Goal: Register for event/course

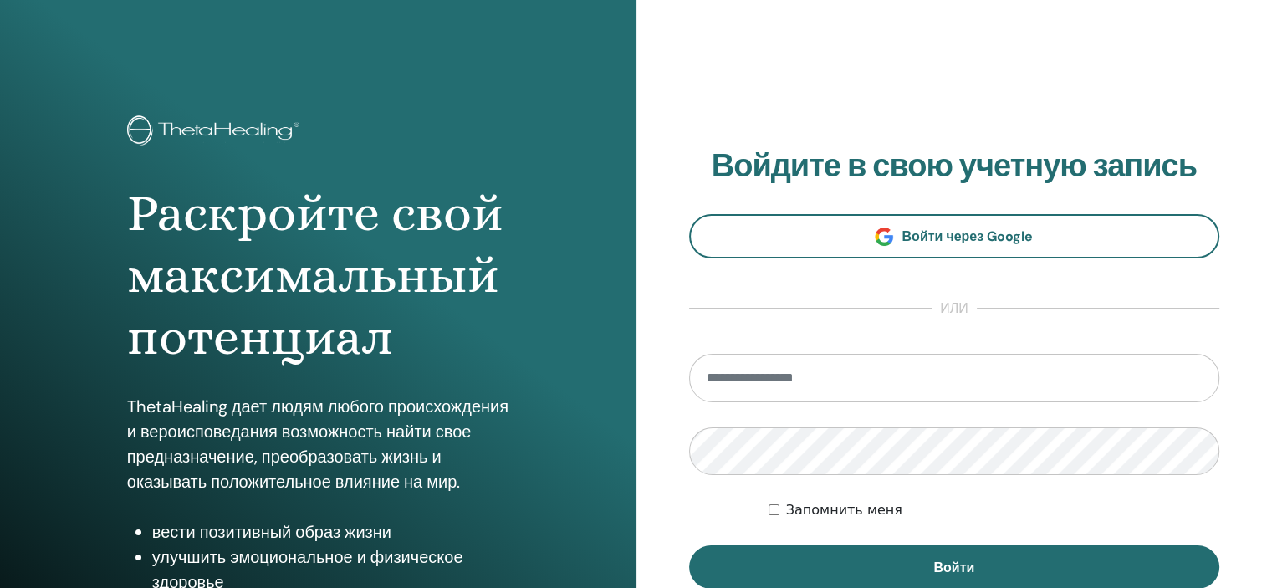
type input "**********"
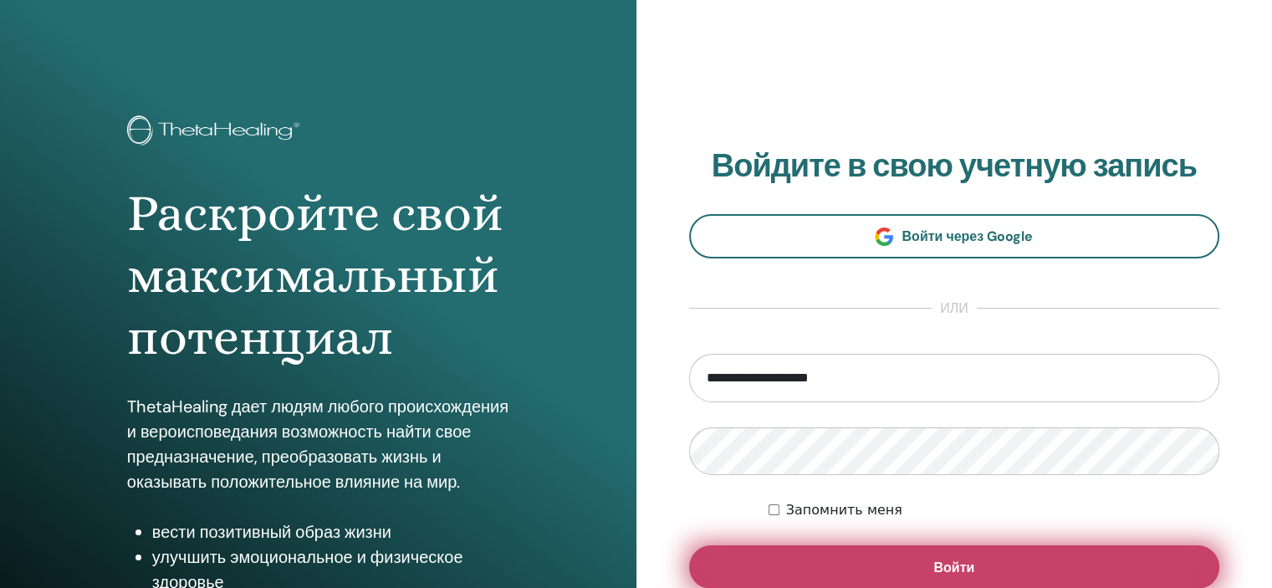
click at [931, 563] on button "Войти" at bounding box center [954, 566] width 531 height 43
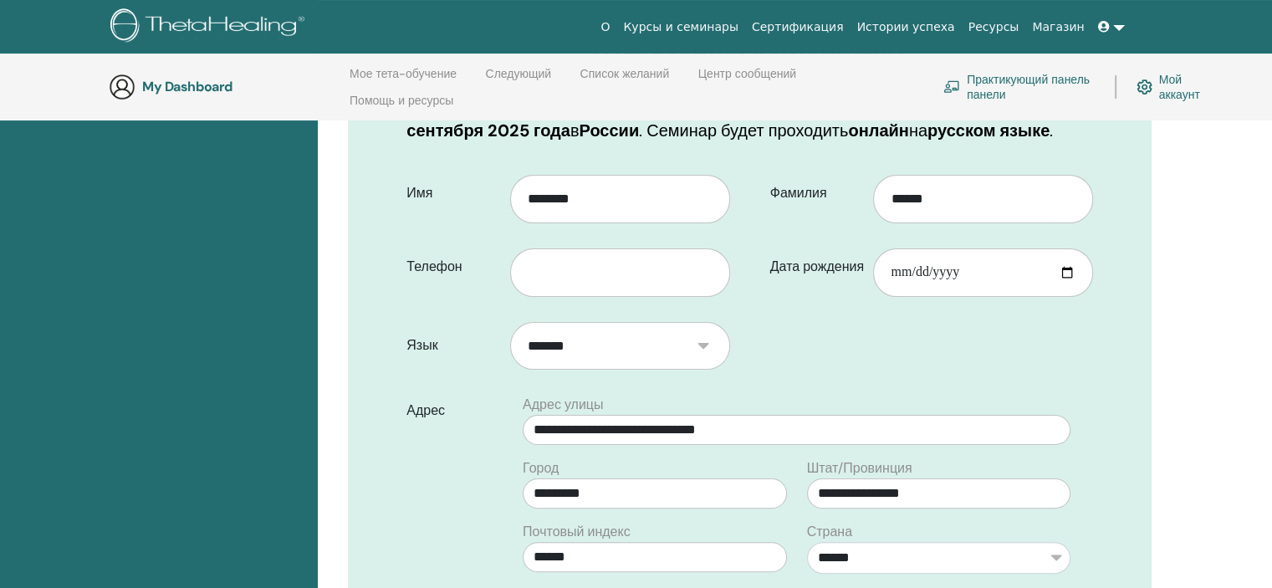
scroll to position [318, 0]
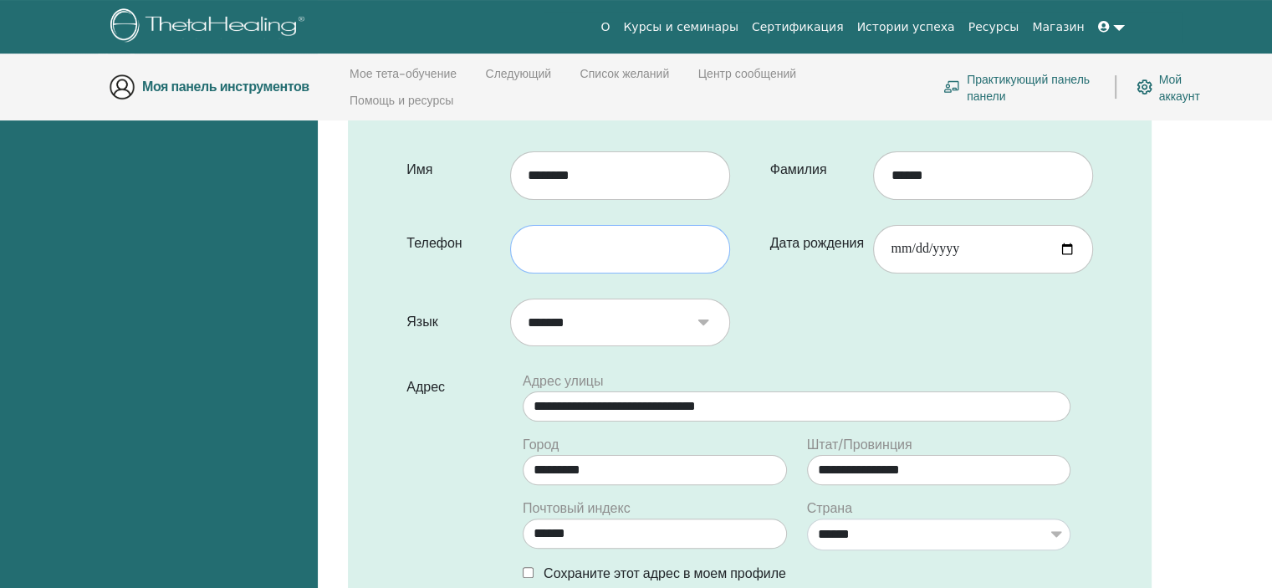
click at [652, 273] on input "text" at bounding box center [620, 249] width 220 height 48
type input "**********"
click at [904, 330] on form "**********" at bounding box center [750, 502] width 712 height 725
click at [926, 273] on input "Дата рождения" at bounding box center [983, 249] width 220 height 48
type input "**********"
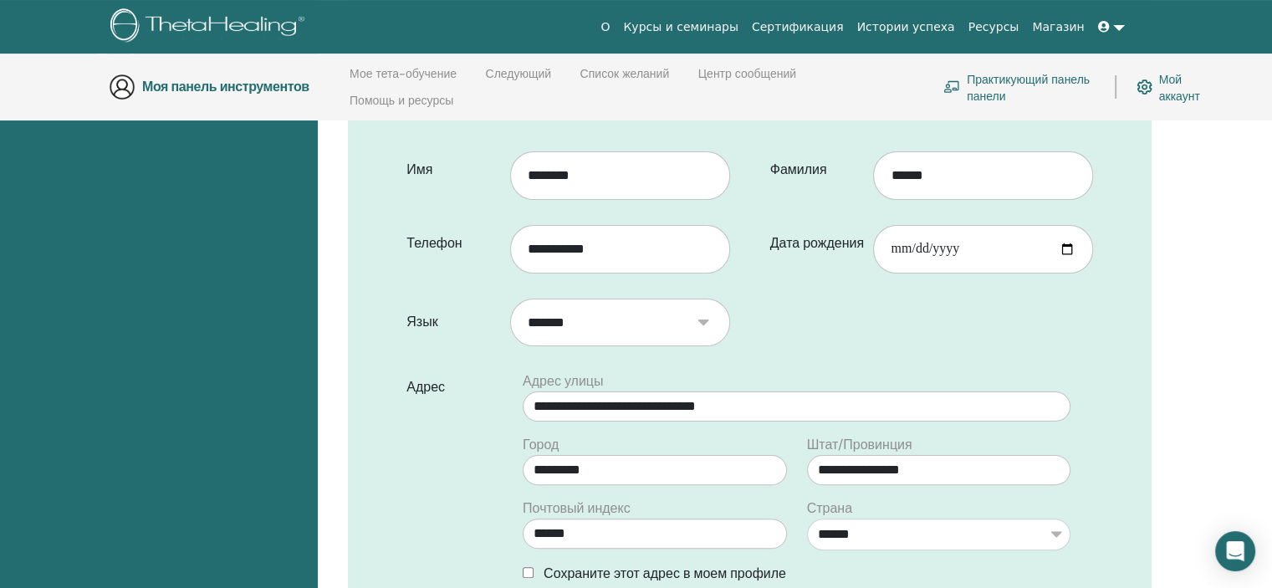
click at [793, 370] on form "**********" at bounding box center [750, 502] width 712 height 725
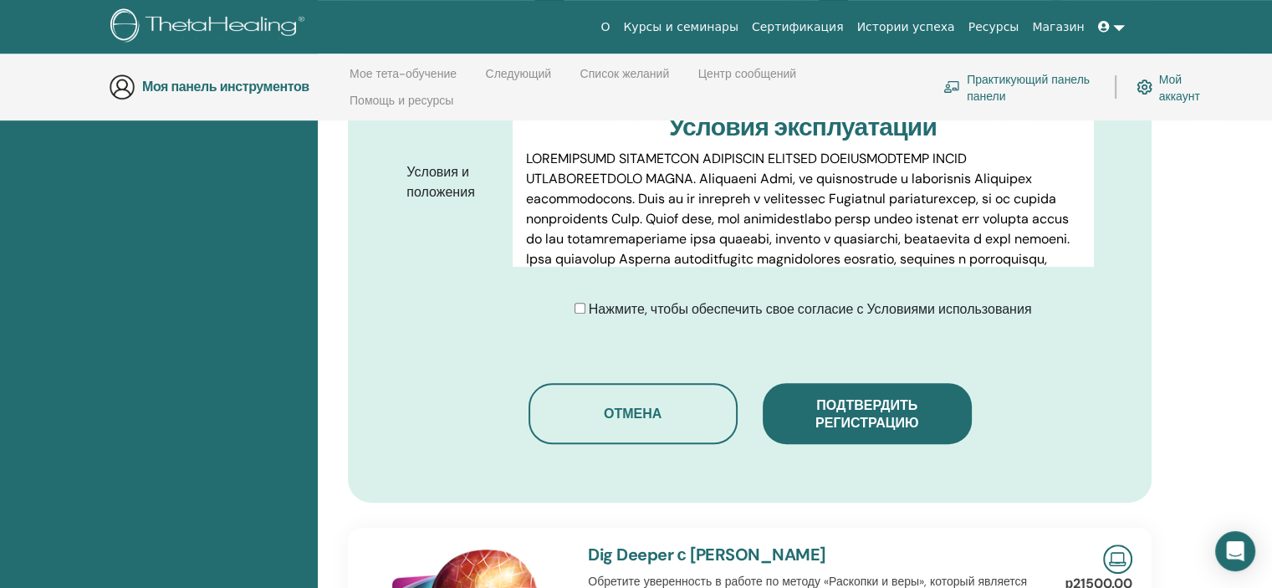
scroll to position [903, 0]
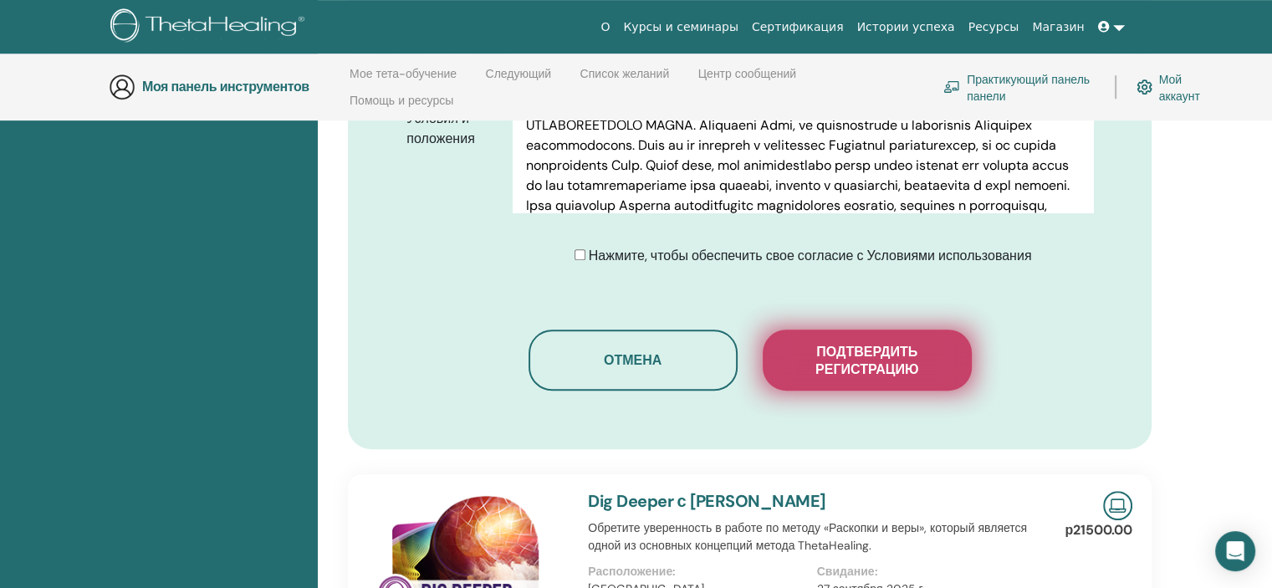
click at [921, 378] on span "Подтвердить регистрацию" at bounding box center [866, 360] width 167 height 35
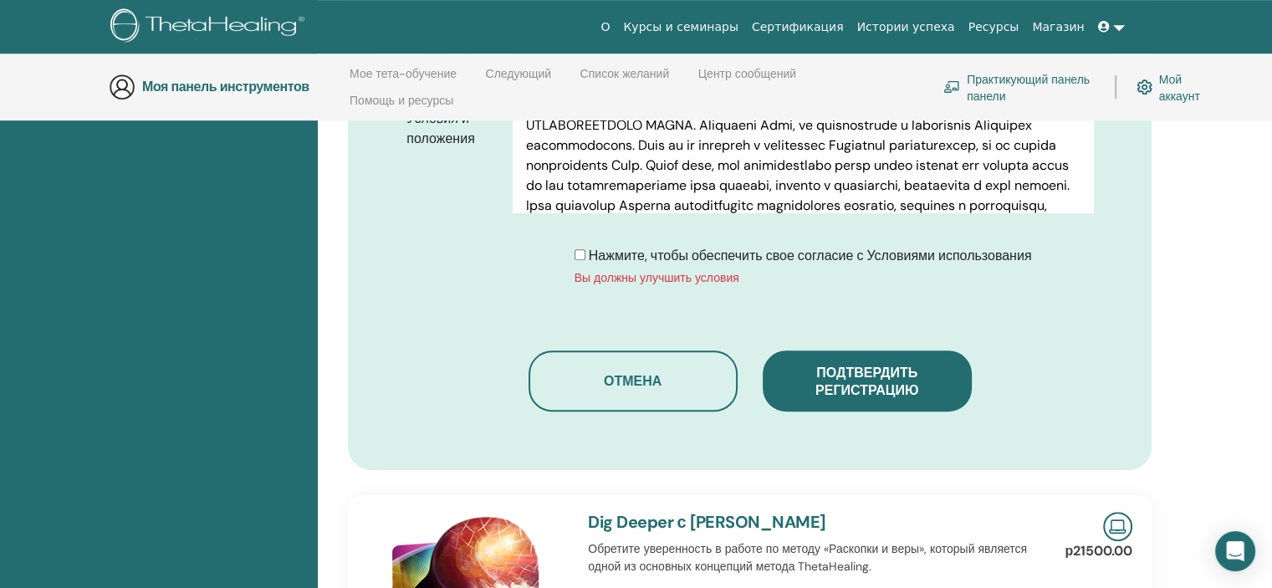
drag, startPoint x: 873, startPoint y: 404, endPoint x: 936, endPoint y: 407, distance: 63.6
click at [875, 399] on font "Подтвердить регистрацию" at bounding box center [866, 381] width 103 height 35
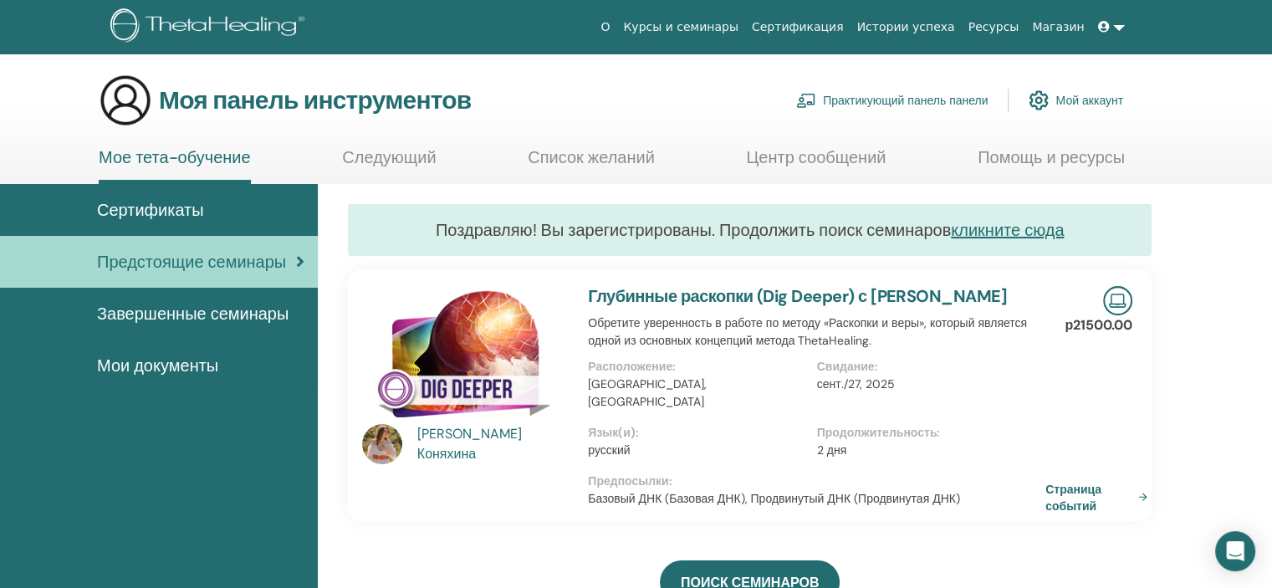
click at [1069, 104] on font "Мой аккаунт" at bounding box center [1089, 101] width 68 height 15
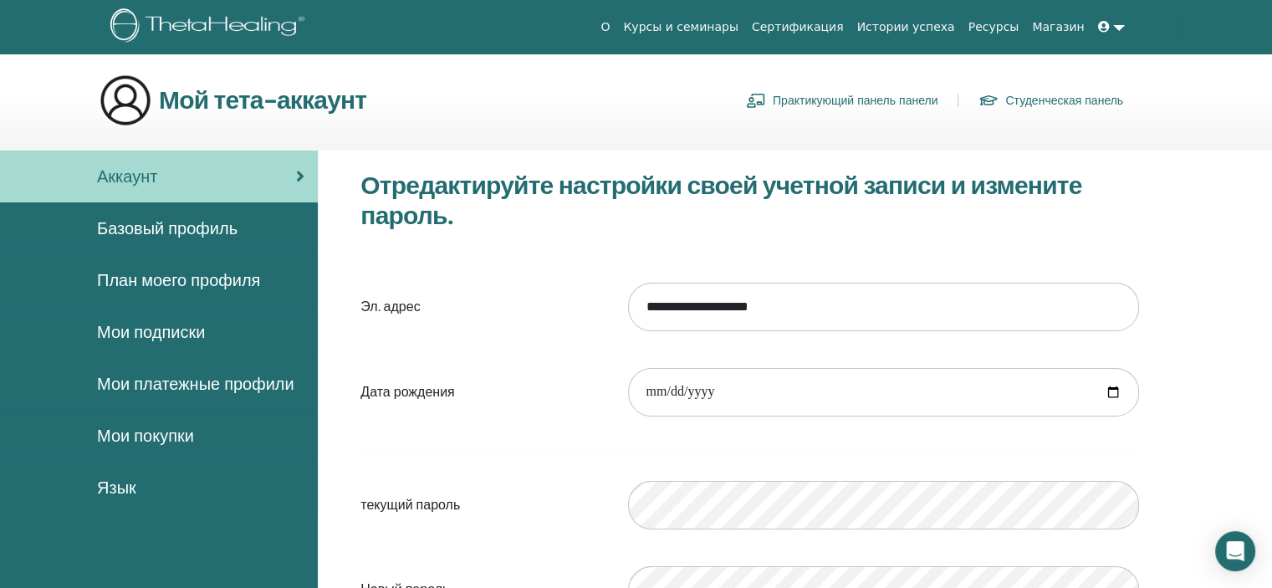
click at [155, 232] on font "Базовый профиль" at bounding box center [167, 228] width 140 height 22
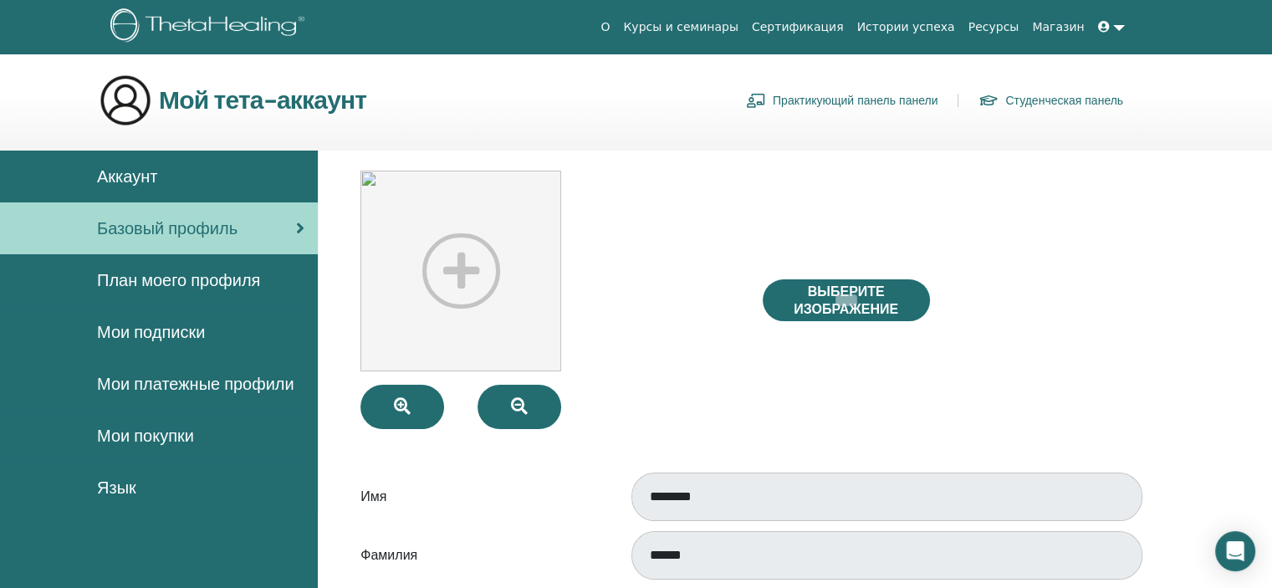
click at [139, 280] on span "План моего профиля" at bounding box center [178, 280] width 163 height 25
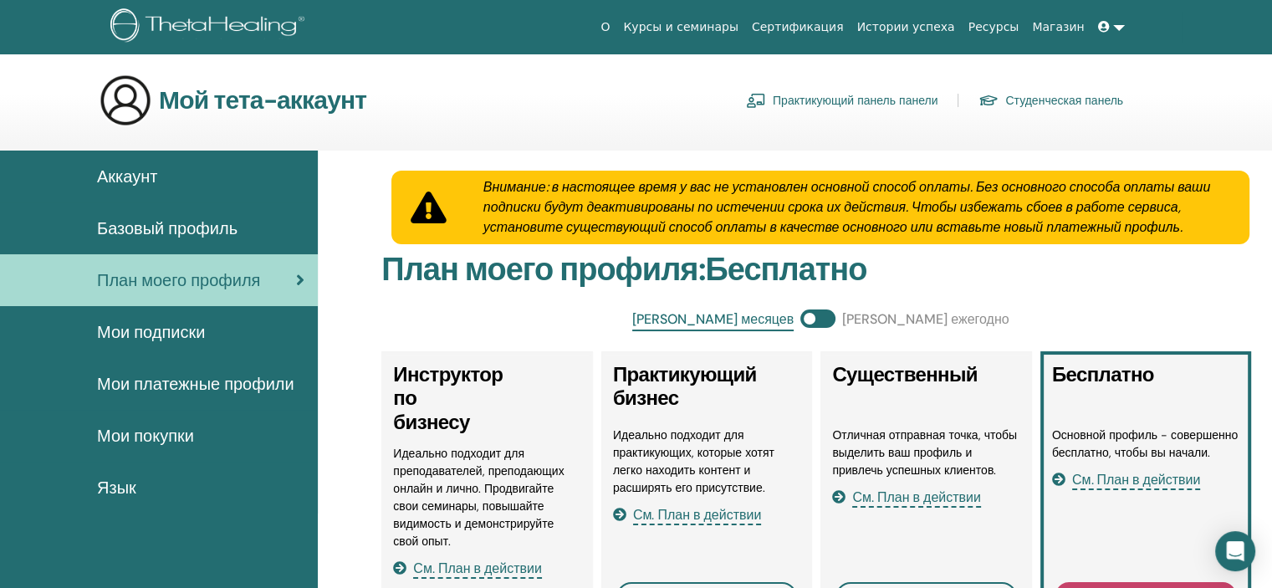
click at [738, 32] on font "Курсы и семинары" at bounding box center [680, 26] width 115 height 13
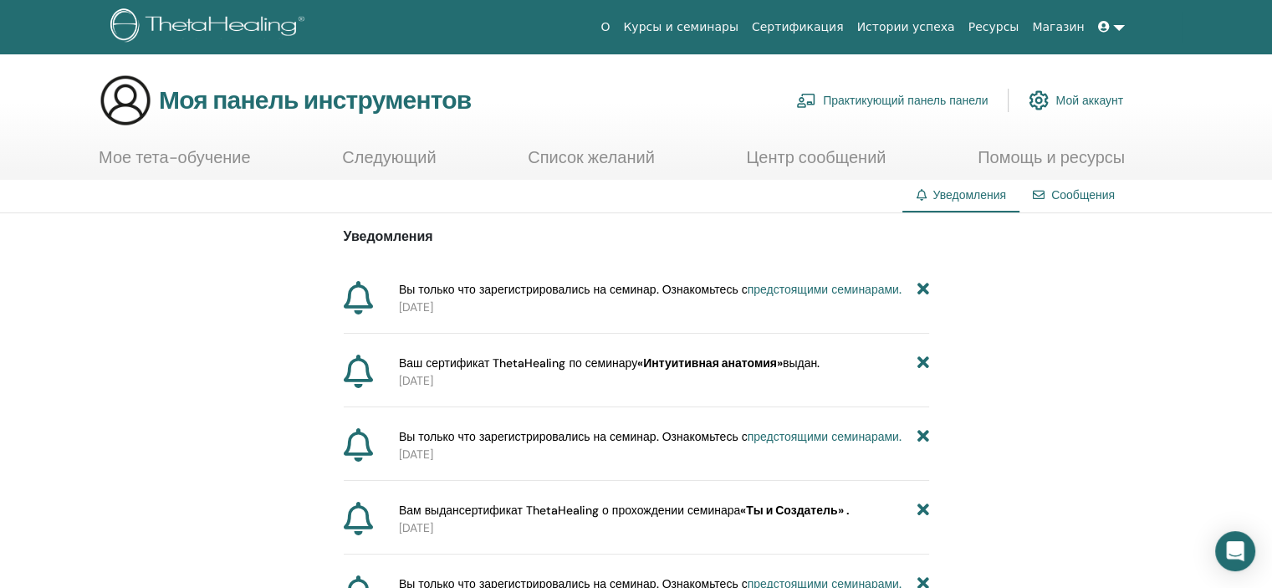
click at [1107, 29] on icon at bounding box center [1104, 27] width 12 height 12
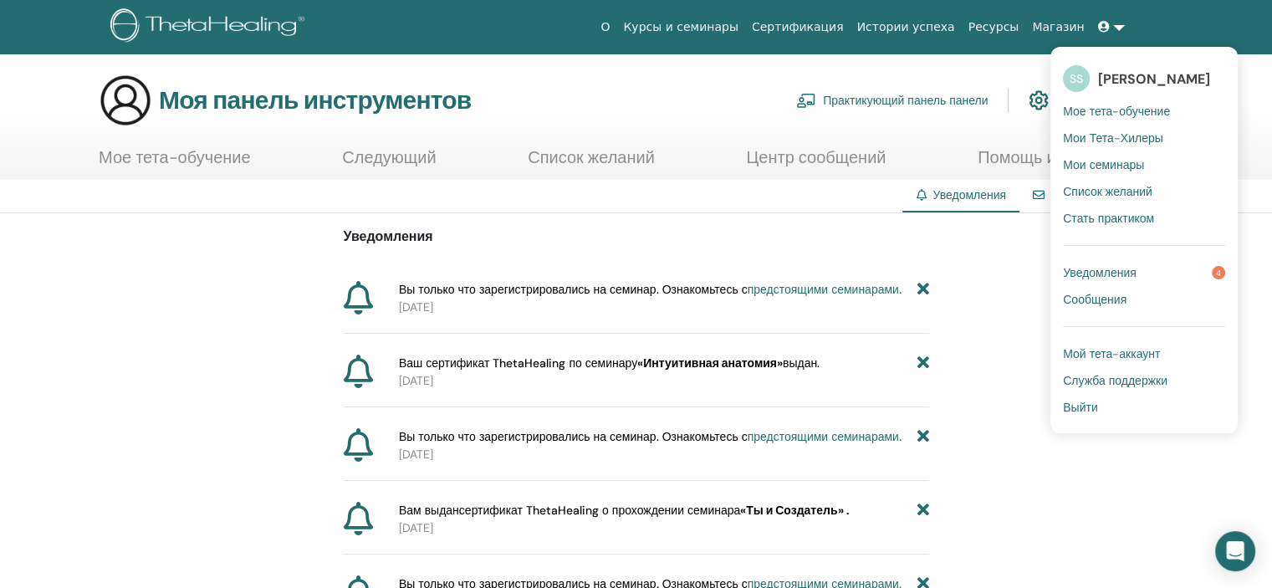
click at [1103, 161] on font "Мои семинары" at bounding box center [1103, 164] width 81 height 15
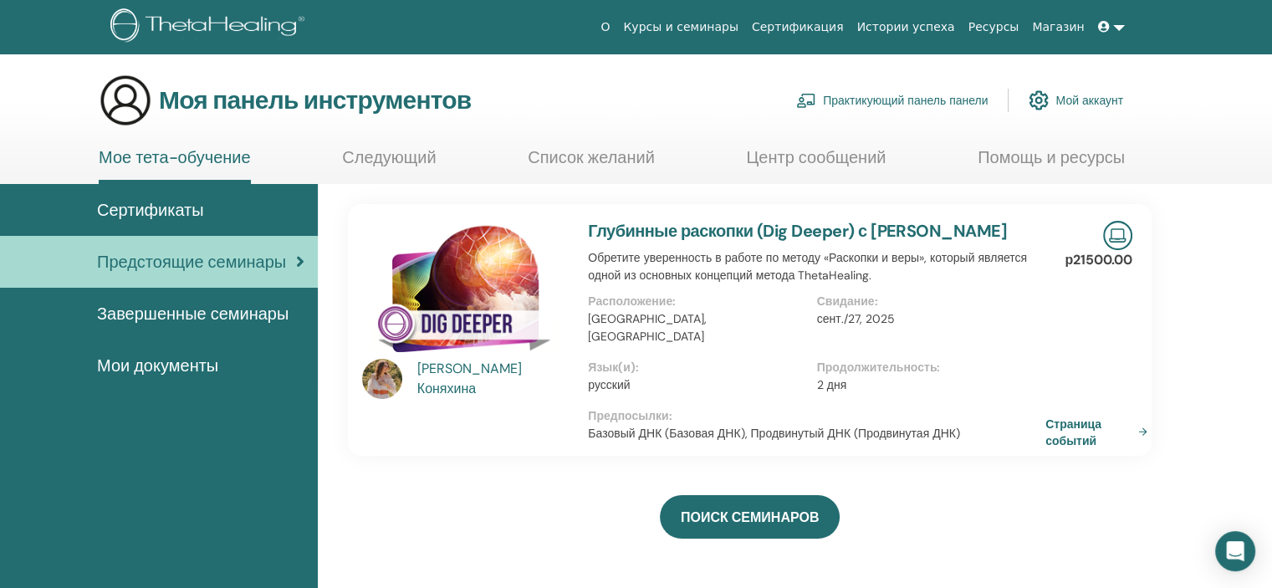
click at [141, 366] on font "Мои документы" at bounding box center [157, 366] width 121 height 22
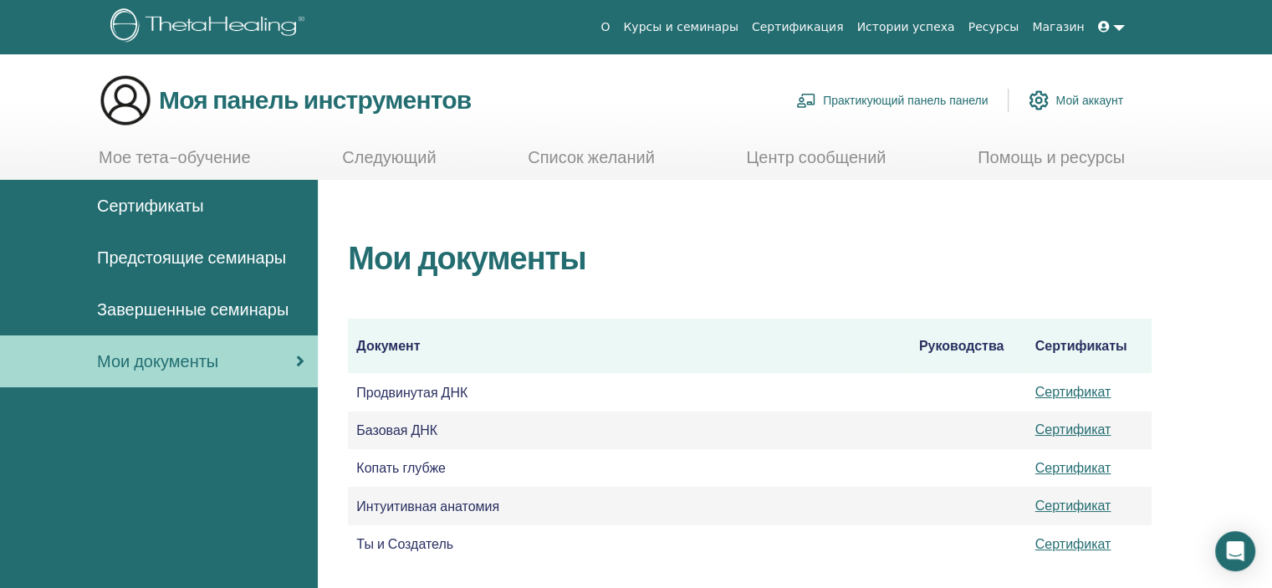
click at [169, 207] on font "Сертификаты" at bounding box center [150, 206] width 107 height 22
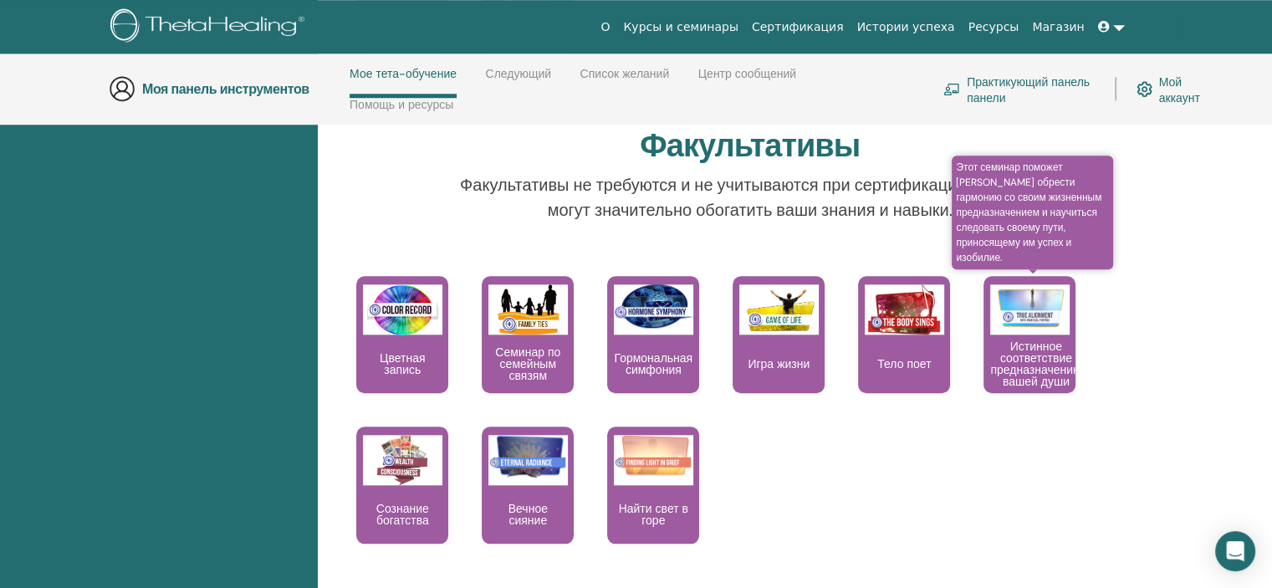
scroll to position [1492, 0]
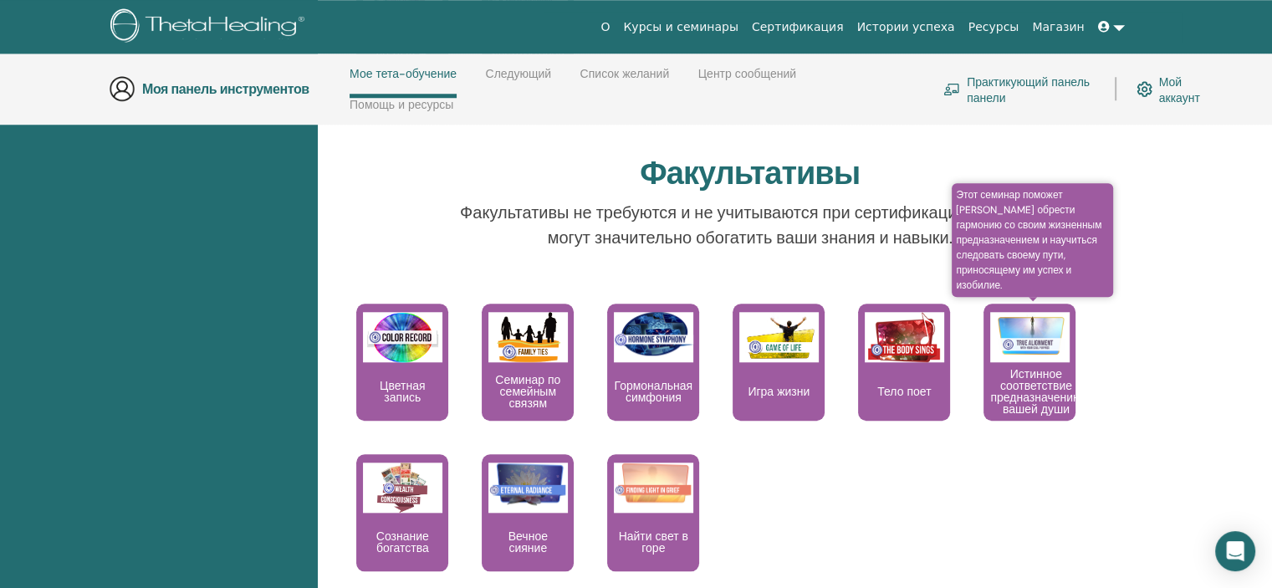
click at [1011, 380] on font "Истинное соответствие предназначению вашей души" at bounding box center [1035, 391] width 91 height 50
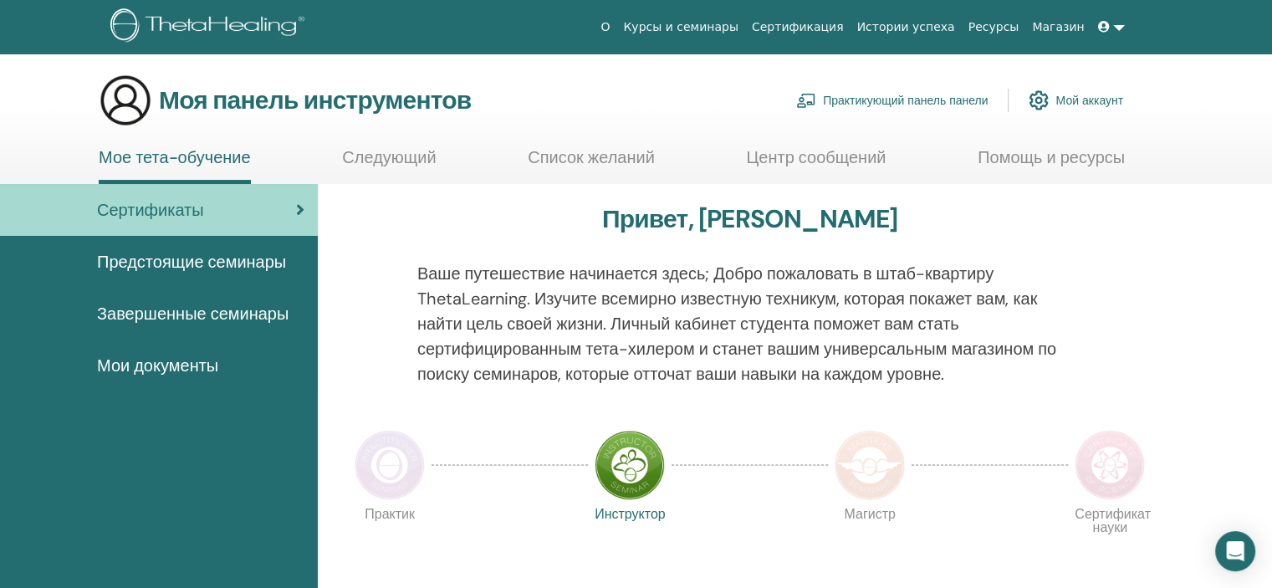
click at [395, 464] on img at bounding box center [390, 465] width 70 height 70
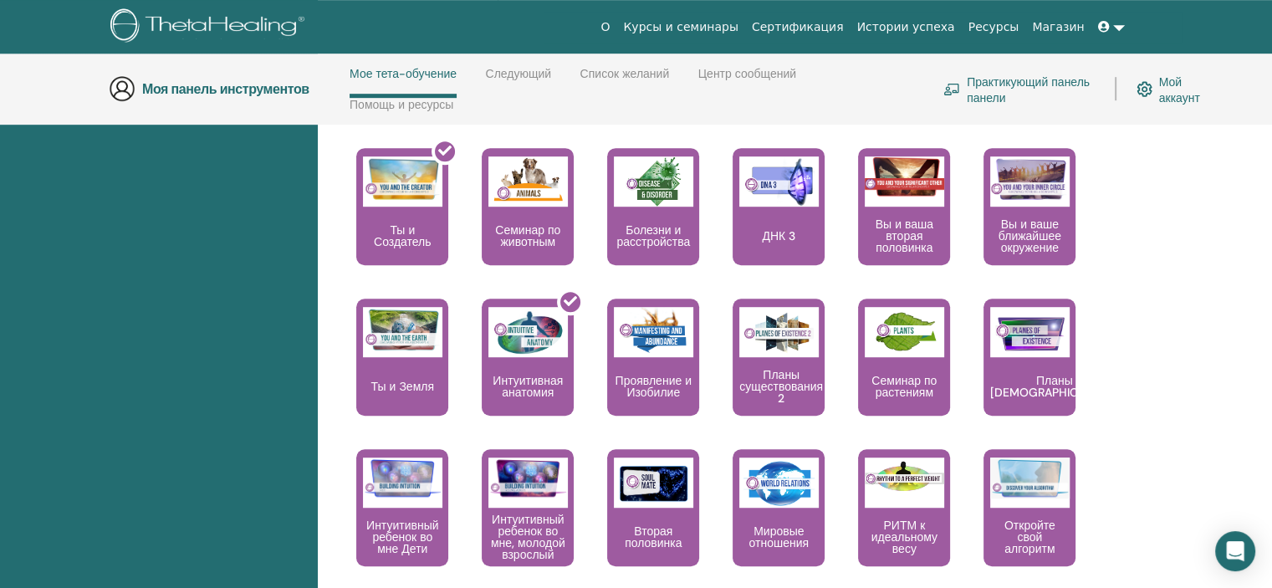
scroll to position [906, 0]
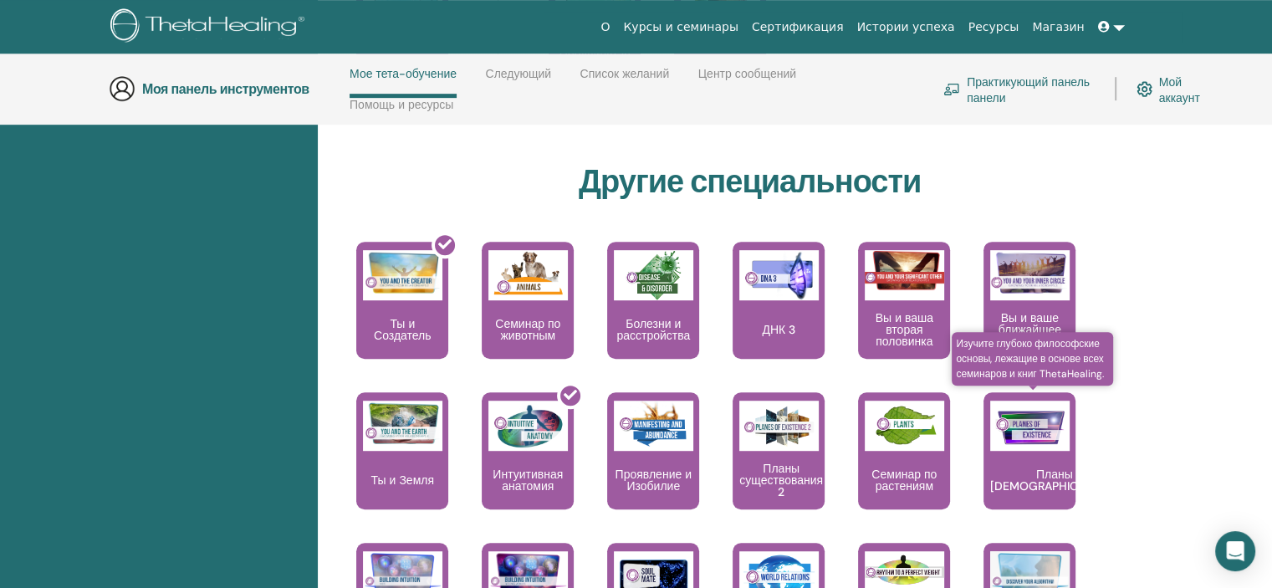
click at [1044, 472] on font "Планы [DEMOGRAPHIC_DATA]" at bounding box center [1054, 480] width 128 height 27
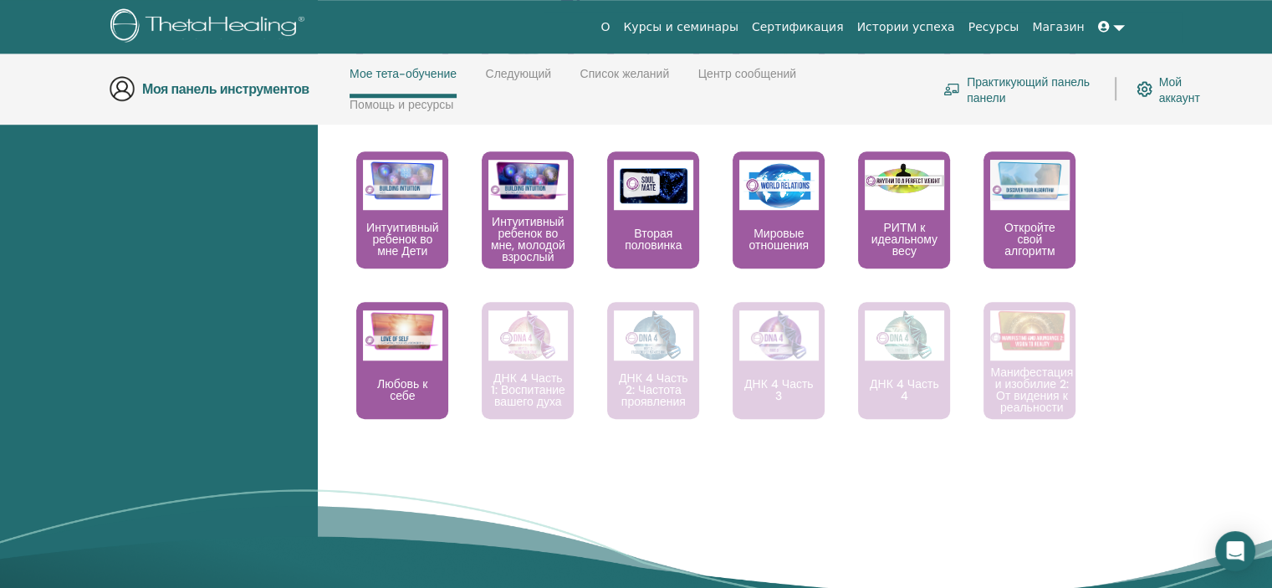
scroll to position [1324, 0]
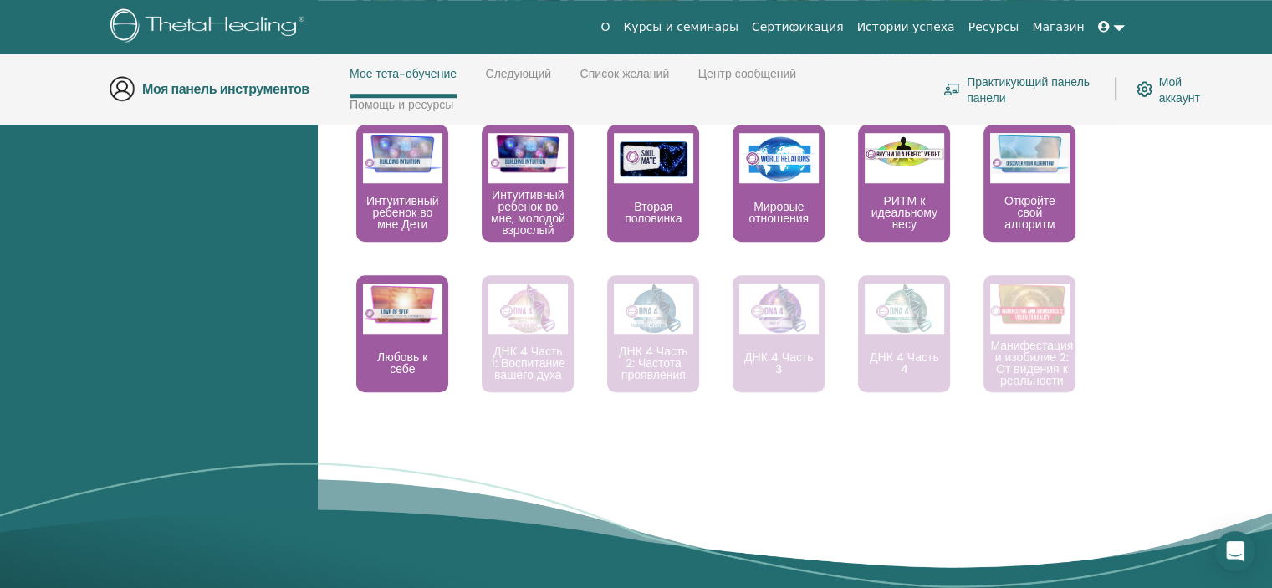
click at [1025, 203] on font "Откройте свой алгоритм" at bounding box center [1029, 212] width 51 height 38
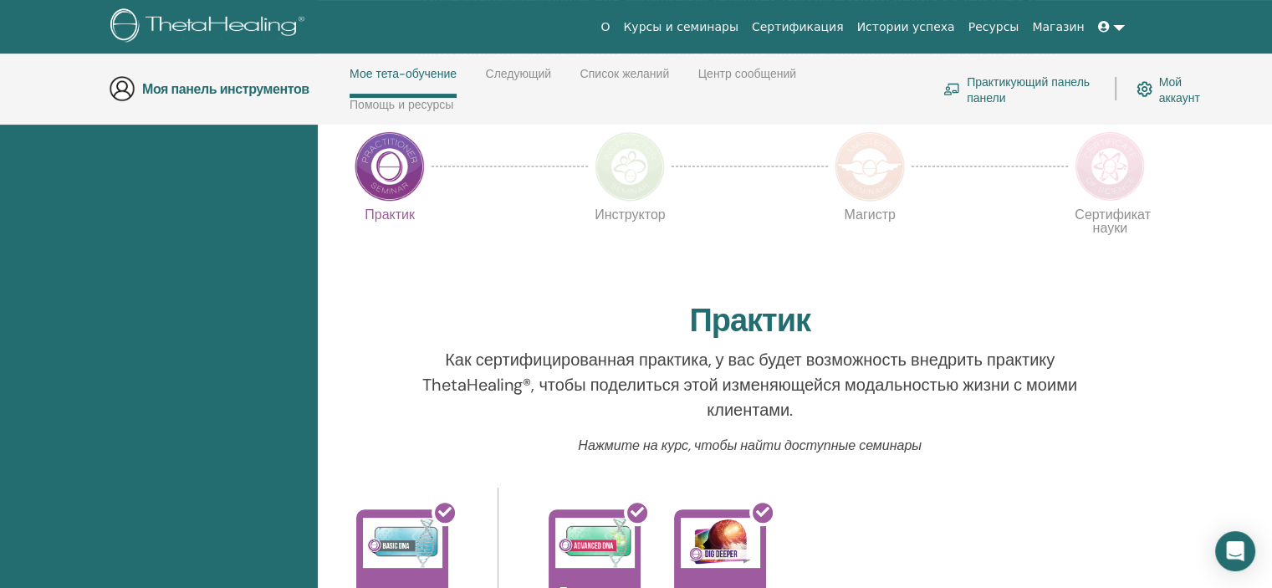
scroll to position [321, 0]
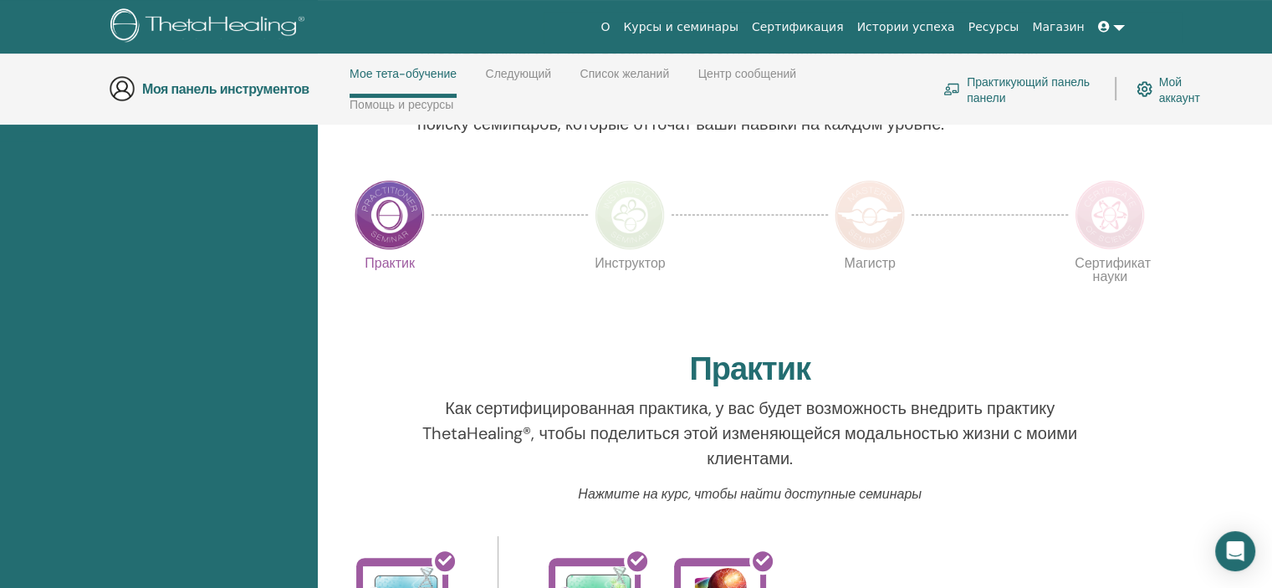
click at [865, 227] on img at bounding box center [869, 215] width 70 height 70
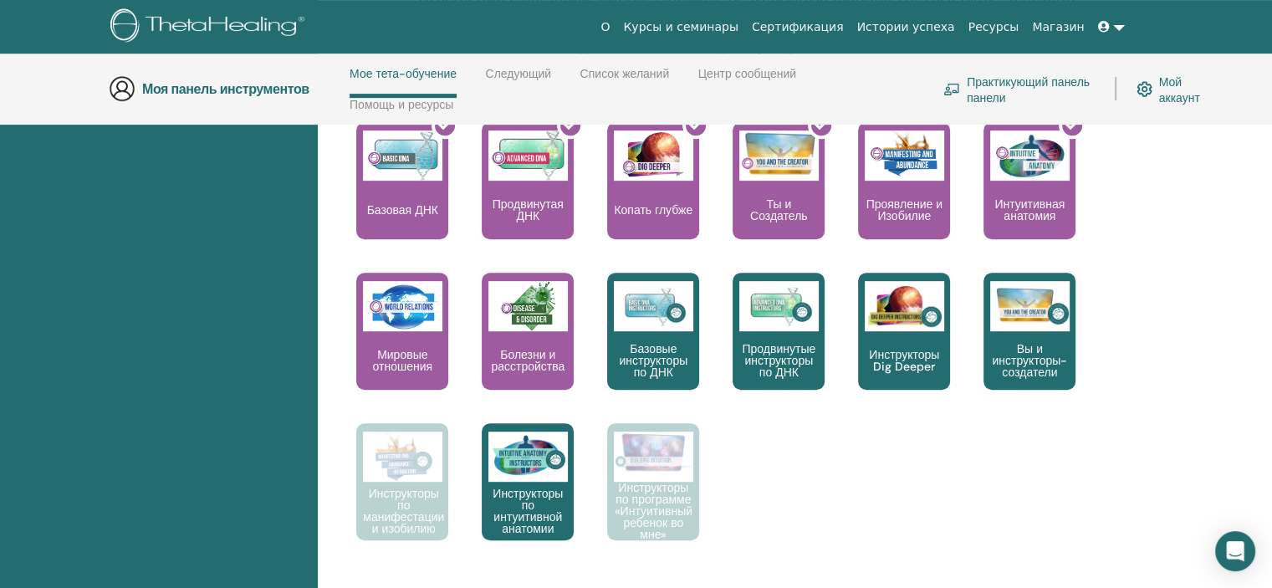
scroll to position [739, 0]
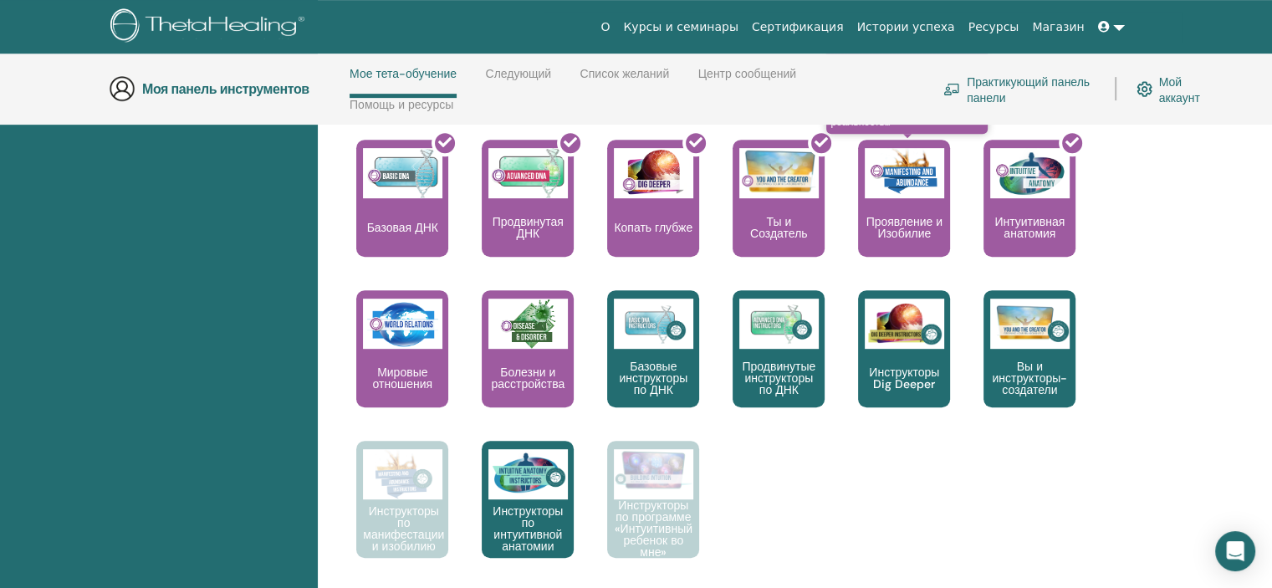
click at [912, 219] on font "Проявление и Изобилие" at bounding box center [904, 227] width 76 height 27
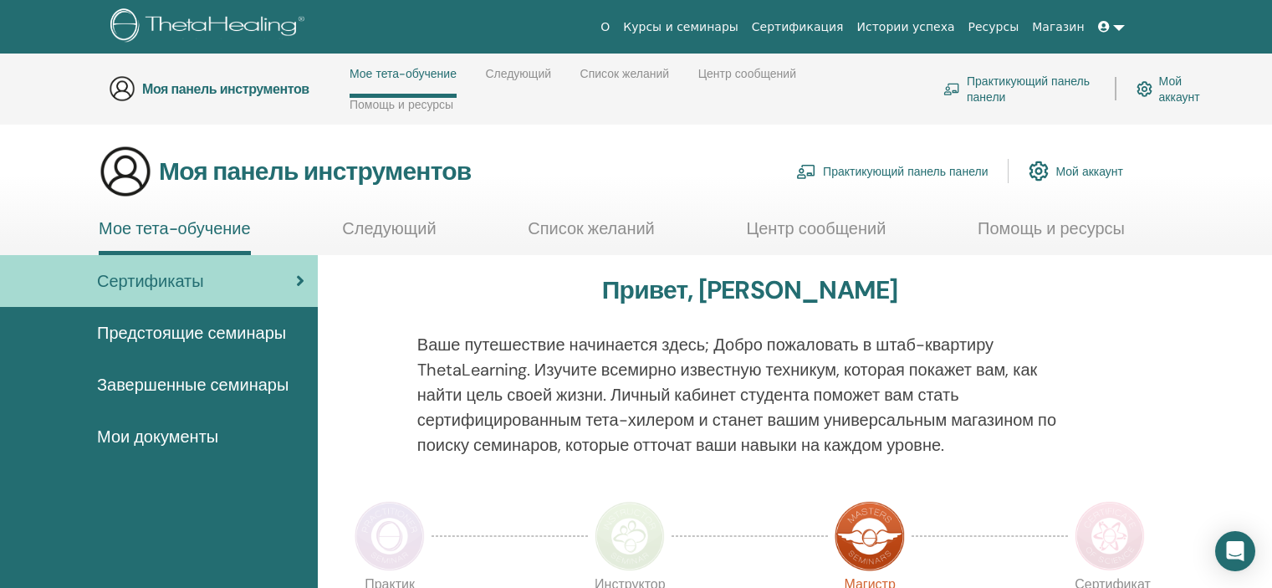
scroll to position [739, 0]
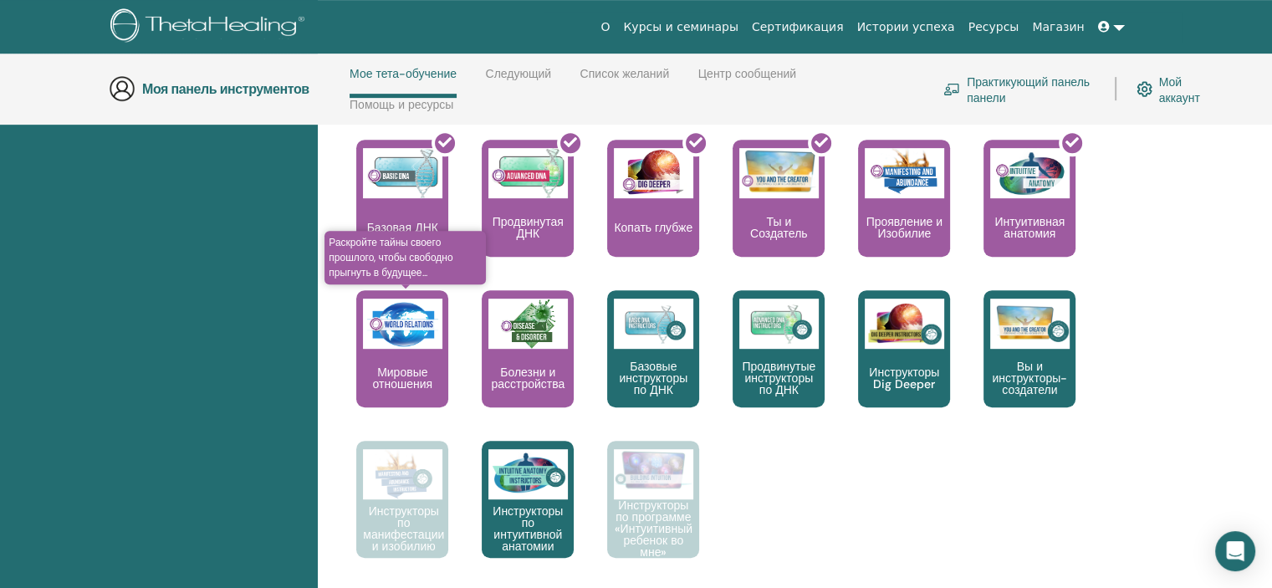
click at [416, 355] on div "Мировые отношения" at bounding box center [402, 348] width 92 height 117
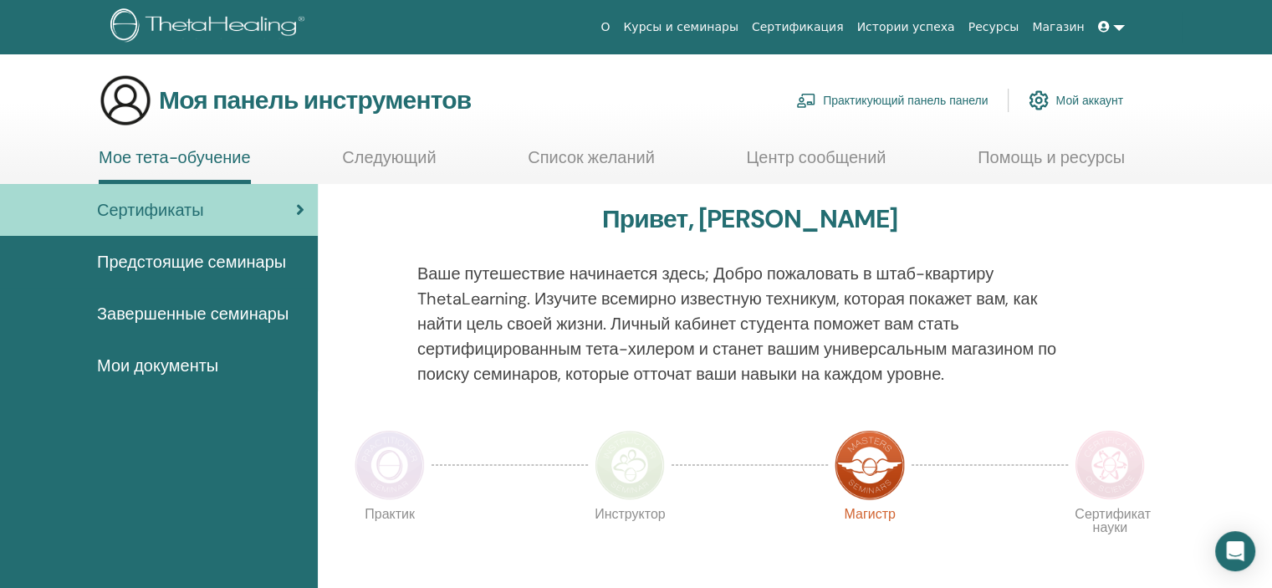
click at [148, 307] on font "Завершенные семинары" at bounding box center [192, 314] width 191 height 22
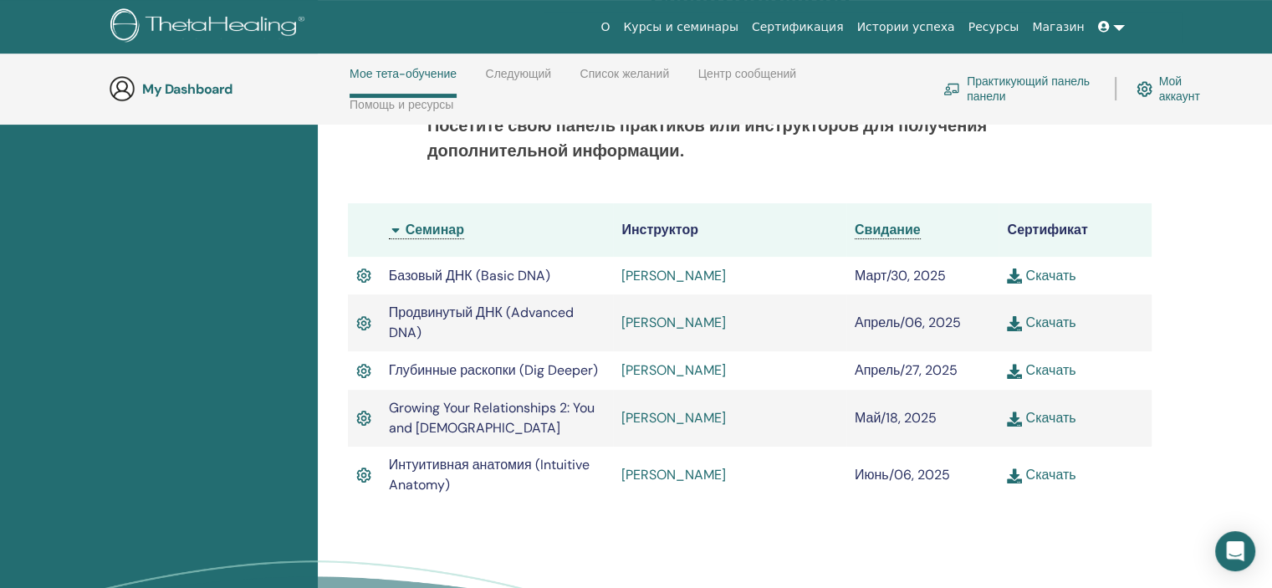
scroll to position [488, 0]
